Goal: Check status: Check status

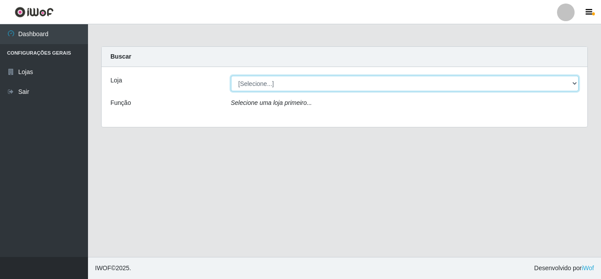
click at [574, 84] on select "[Selecione...] Queiroz [GEOGRAPHIC_DATA] - [GEOGRAPHIC_DATA]" at bounding box center [405, 83] width 348 height 15
click at [231, 76] on select "[Selecione...] Queiroz [GEOGRAPHIC_DATA] - [GEOGRAPHIC_DATA]" at bounding box center [405, 83] width 348 height 15
click at [577, 86] on select "[Selecione...] Queiroz [GEOGRAPHIC_DATA] - [GEOGRAPHIC_DATA]" at bounding box center [405, 83] width 348 height 15
select select "462"
click at [231, 76] on select "[Selecione...] Queiroz [GEOGRAPHIC_DATA] - [GEOGRAPHIC_DATA]" at bounding box center [405, 83] width 348 height 15
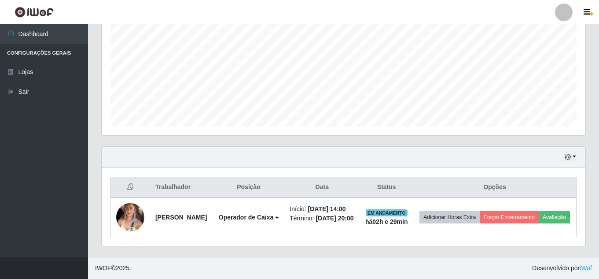
scroll to position [195, 0]
click at [566, 154] on icon "button" at bounding box center [568, 157] width 6 height 6
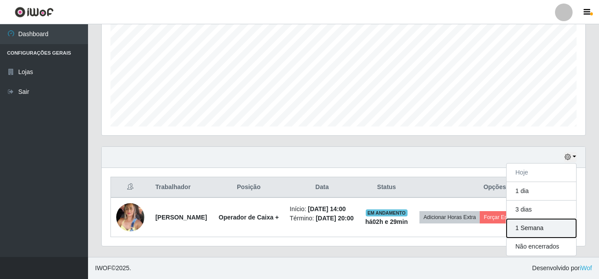
click at [551, 221] on button "1 Semana" at bounding box center [542, 228] width 70 height 18
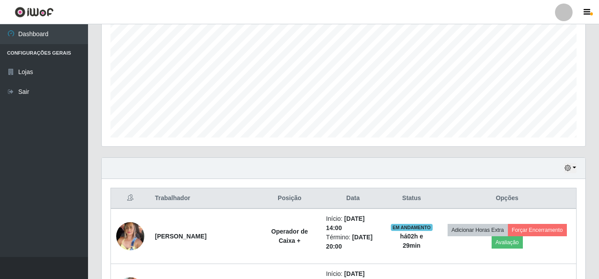
scroll to position [182, 0]
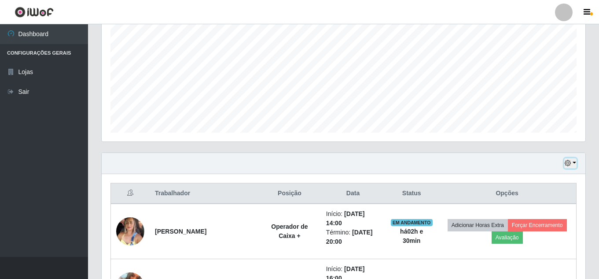
click at [574, 165] on button "button" at bounding box center [570, 163] width 12 height 10
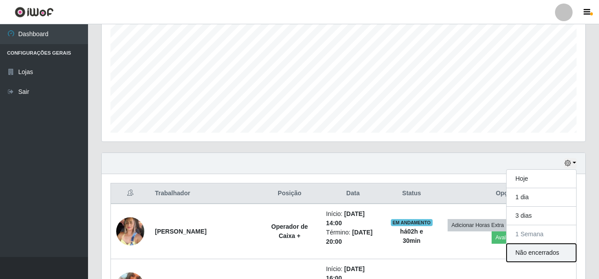
click at [551, 254] on button "Não encerrados" at bounding box center [542, 252] width 70 height 18
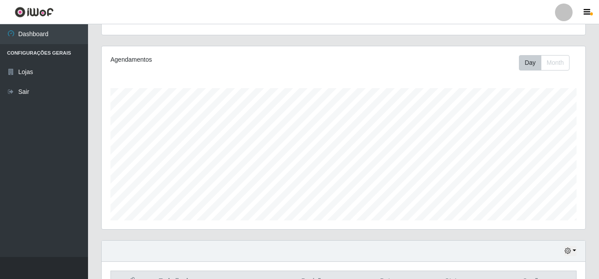
scroll to position [149, 0]
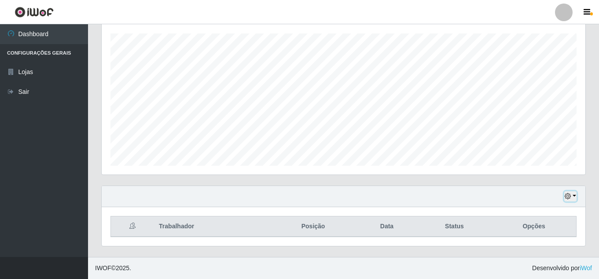
click at [573, 196] on button "button" at bounding box center [570, 196] width 12 height 10
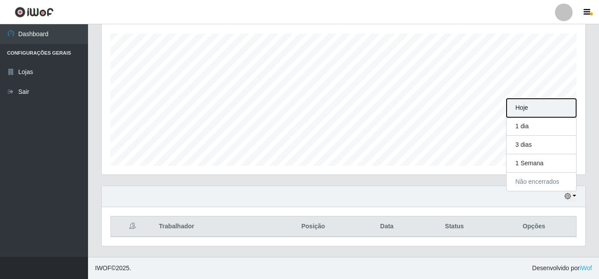
click at [569, 106] on button "Hoje" at bounding box center [542, 108] width 70 height 18
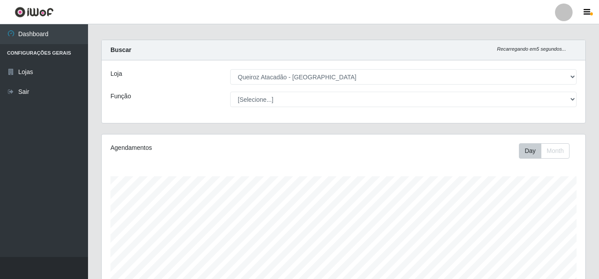
scroll to position [0, 0]
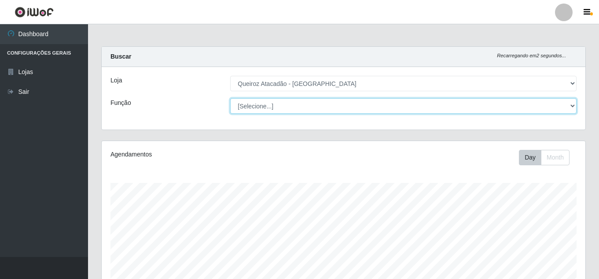
click at [573, 104] on select "[Selecione...] ASG ASG + Embalador Embalador + Embalador ++ Operador de Caixa O…" at bounding box center [403, 105] width 346 height 15
click at [230, 98] on select "[Selecione...] ASG ASG + Embalador Embalador + Embalador ++ Operador de Caixa O…" at bounding box center [403, 105] width 346 height 15
click at [574, 104] on select "[Selecione...] ASG ASG + Embalador Embalador + Embalador ++ Operador de Caixa O…" at bounding box center [403, 105] width 346 height 15
select select "[Selecione...]"
click at [230, 98] on select "[Selecione...] ASG ASG + Embalador Embalador + Embalador ++ Operador de Caixa O…" at bounding box center [403, 105] width 346 height 15
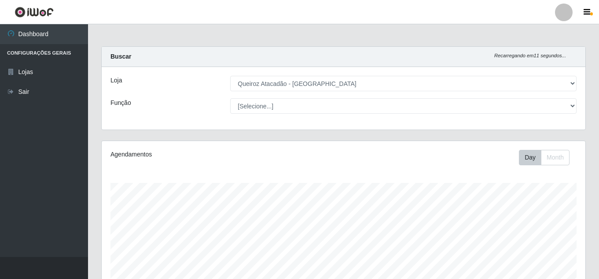
click at [94, 127] on div "Carregando... Buscar Recarregando em 11 segundos... Loja [Selecione...] Queiroz…" at bounding box center [343, 245] width 511 height 399
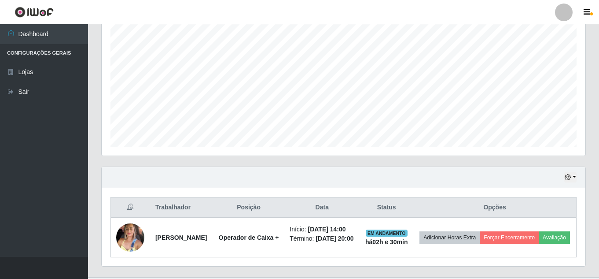
scroll to position [195, 0]
